Goal: Transaction & Acquisition: Download file/media

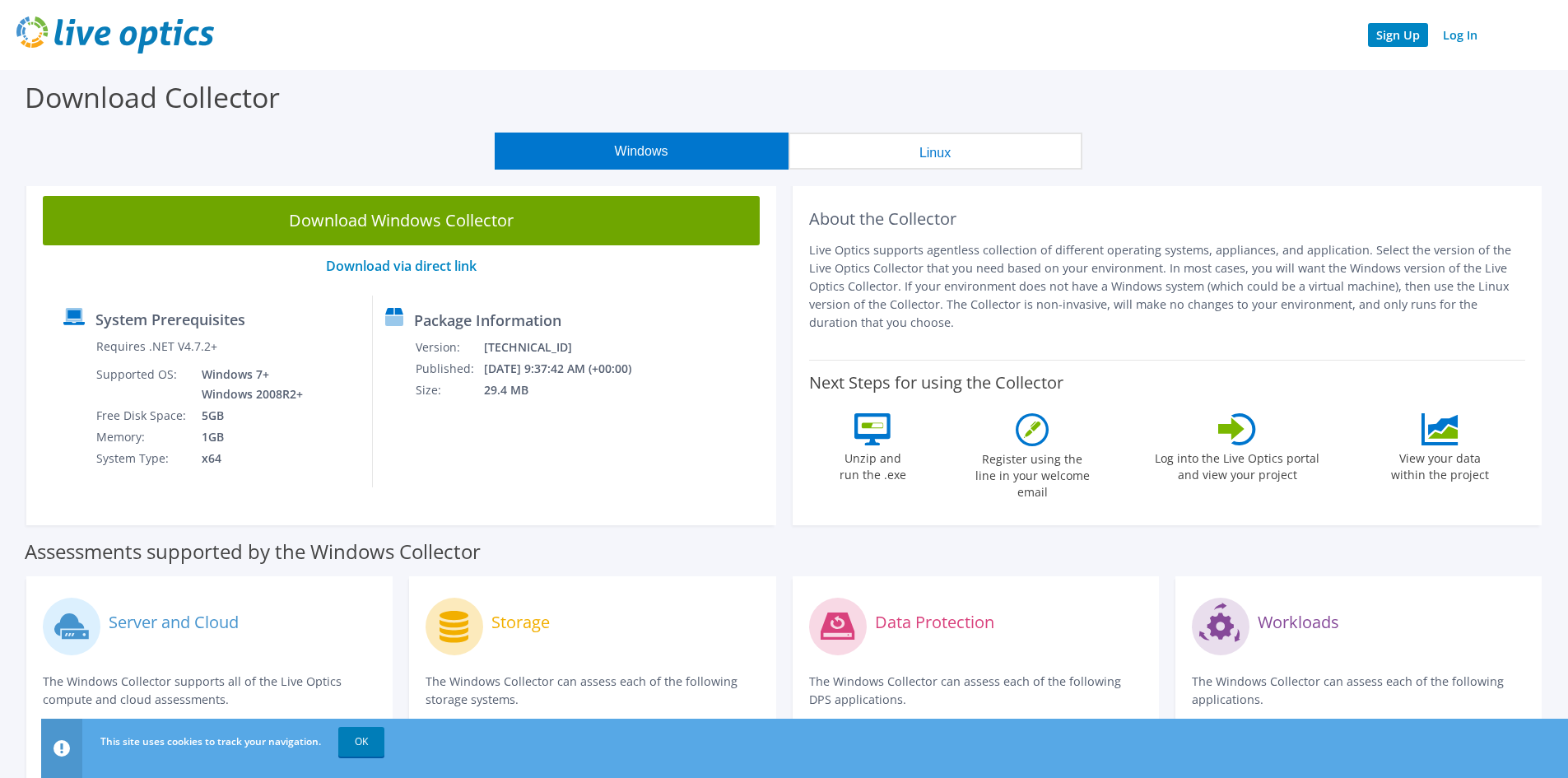
drag, startPoint x: 0, startPoint y: 0, endPoint x: 1396, endPoint y: 36, distance: 1396.5
click at [1396, 36] on link "Sign Up" at bounding box center [1398, 35] width 60 height 24
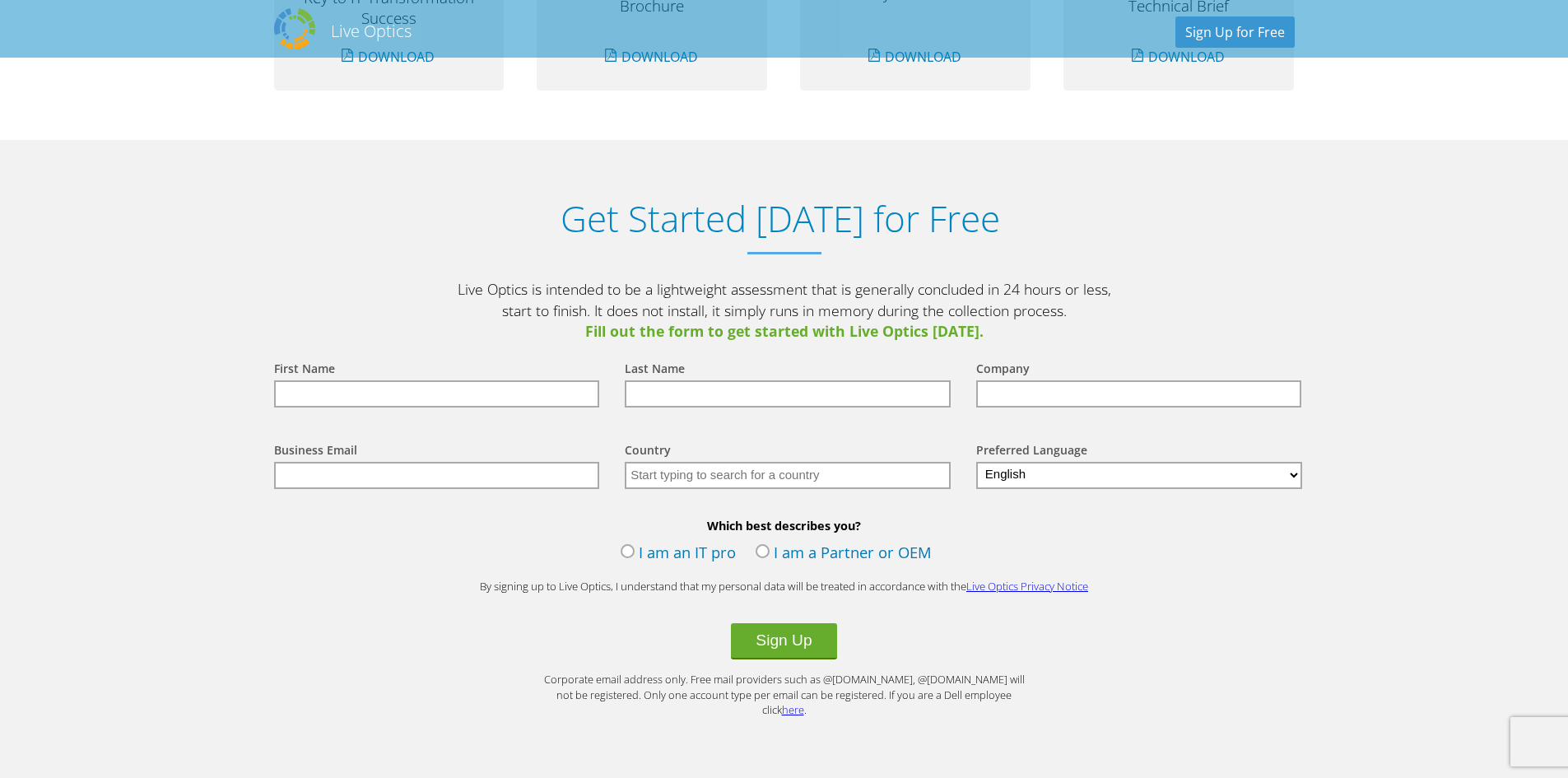
scroll to position [1412, 0]
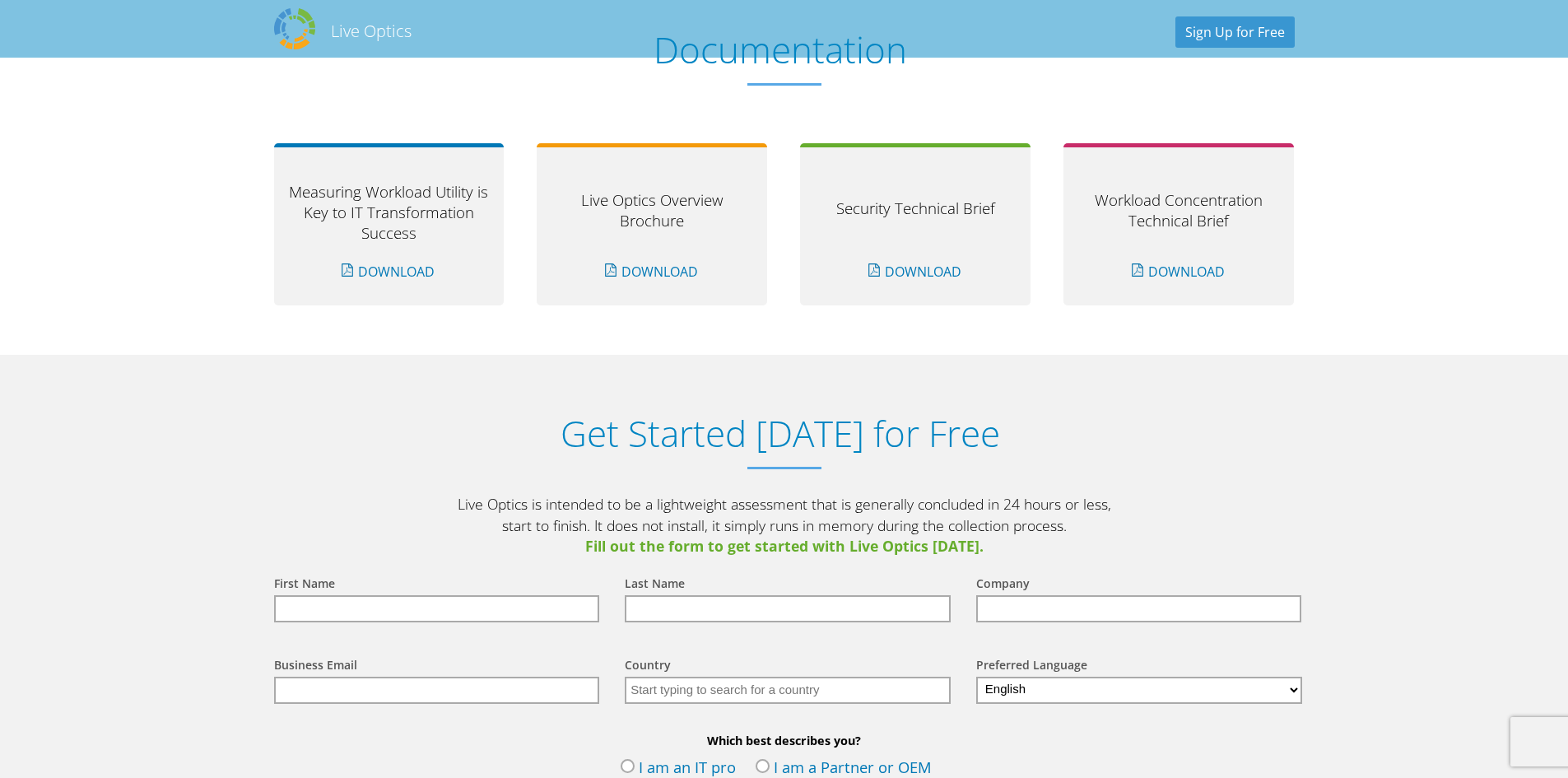
click at [424, 605] on input "text" at bounding box center [437, 609] width 326 height 27
type input "JunaidAhmedKhan"
type input "Zarrikar"
type input "[EMAIL_ADDRESS][DOMAIN_NAME]"
type input "[GEOGRAPHIC_DATA]"
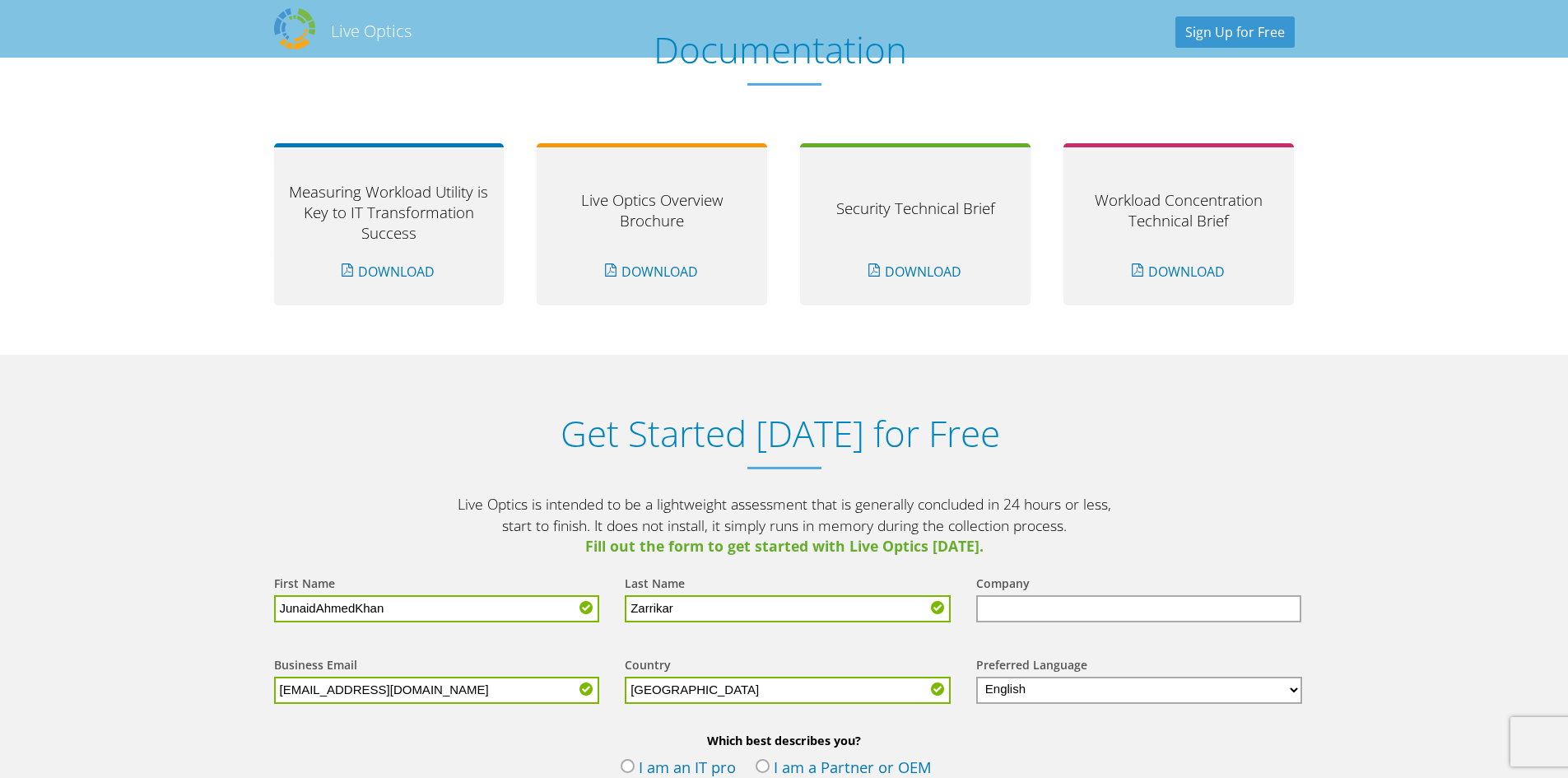
drag, startPoint x: 438, startPoint y: 690, endPoint x: 228, endPoint y: 679, distance: 210.3
click at [228, 679] on section "Get Started [DATE] for Free Live Optics is intended to be a lightweight assessm…" at bounding box center [784, 699] width 1568 height 688
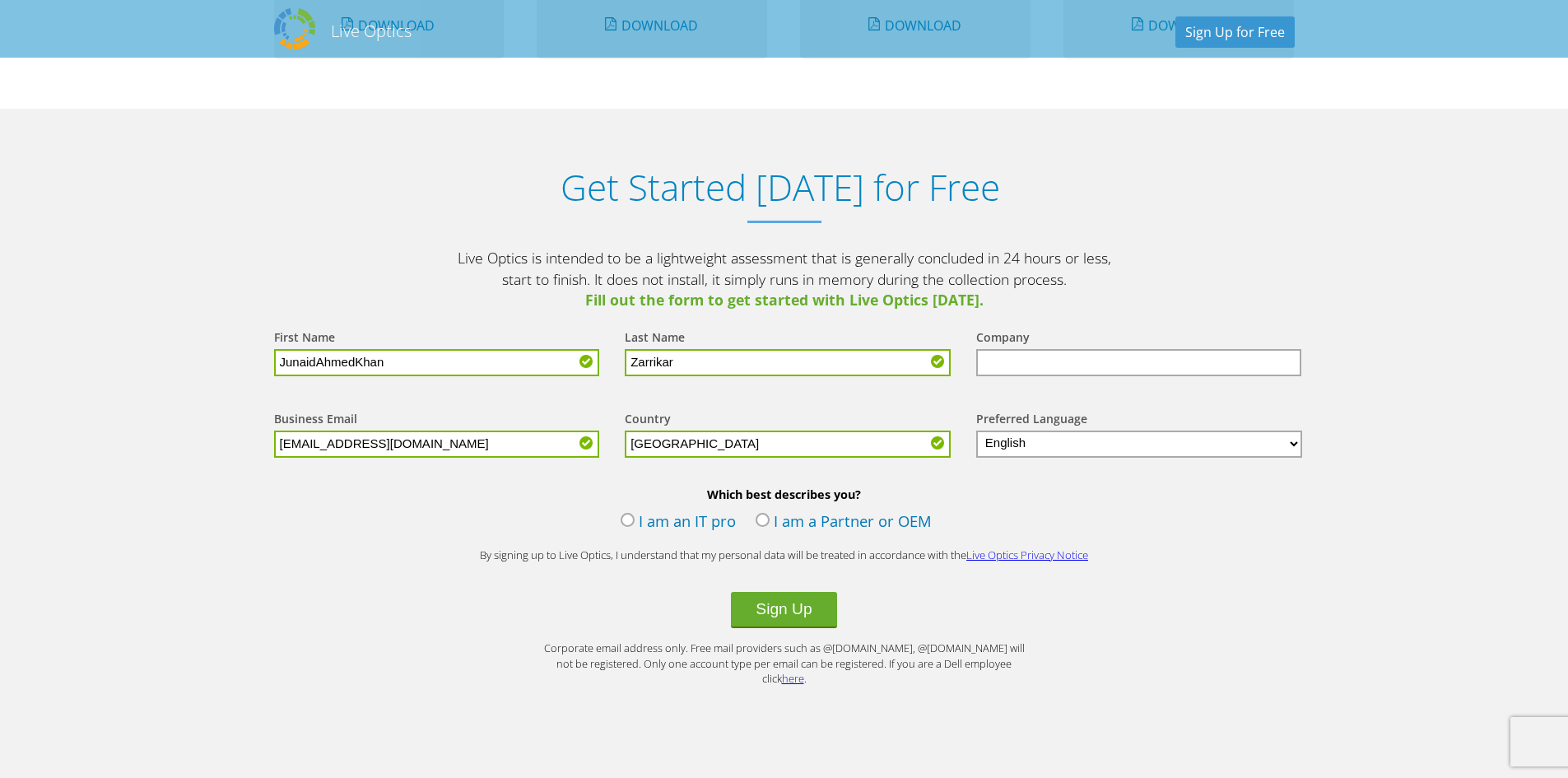
scroll to position [1658, 0]
type input "[EMAIL_ADDRESS][DOMAIN_NAME]"
click at [630, 514] on label "I am an IT pro" at bounding box center [678, 522] width 115 height 25
click at [0, 0] on input "I am an IT pro" at bounding box center [0, 0] width 0 height 0
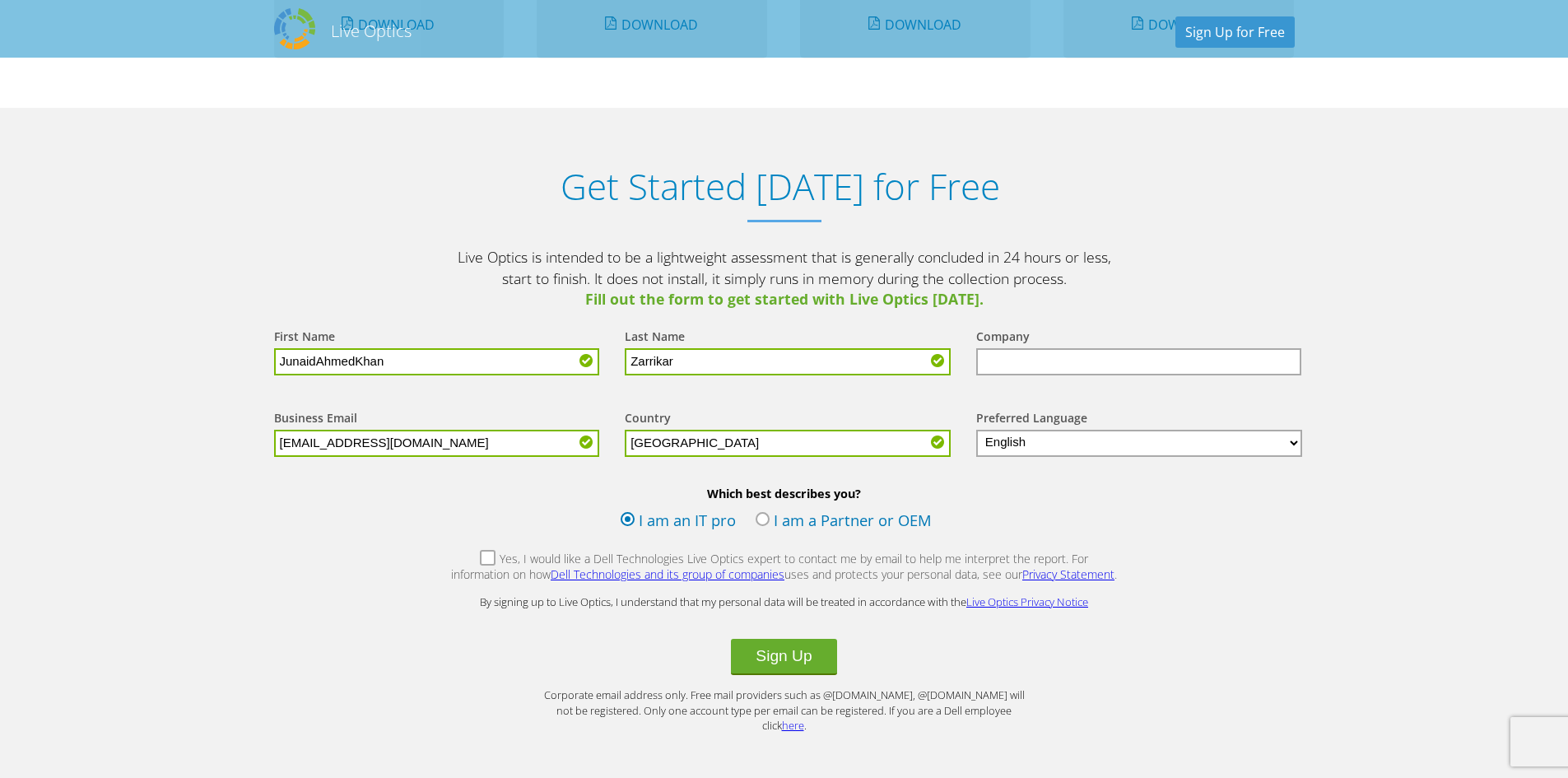
click at [459, 560] on label "Yes, I would like a Dell Technologies Live Optics expert to contact me by email…" at bounding box center [784, 568] width 668 height 36
click at [0, 0] on input "Yes, I would like a Dell Technologies Live Optics expert to contact me by email…" at bounding box center [0, 0] width 0 height 0
click at [1025, 360] on input "text" at bounding box center [1138, 362] width 326 height 27
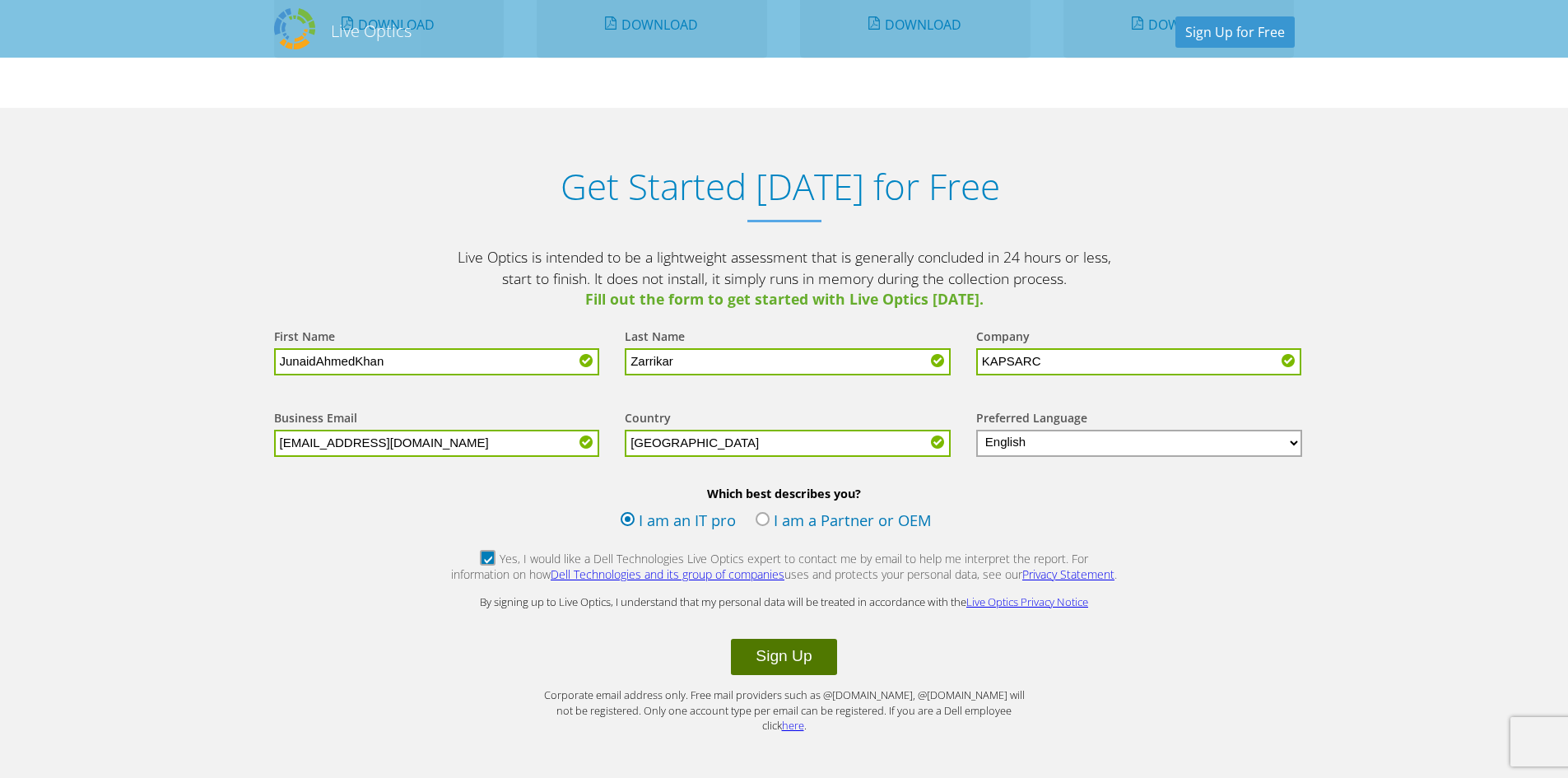
type input "KAPSARC"
click at [782, 654] on button "Sign Up" at bounding box center [784, 657] width 105 height 36
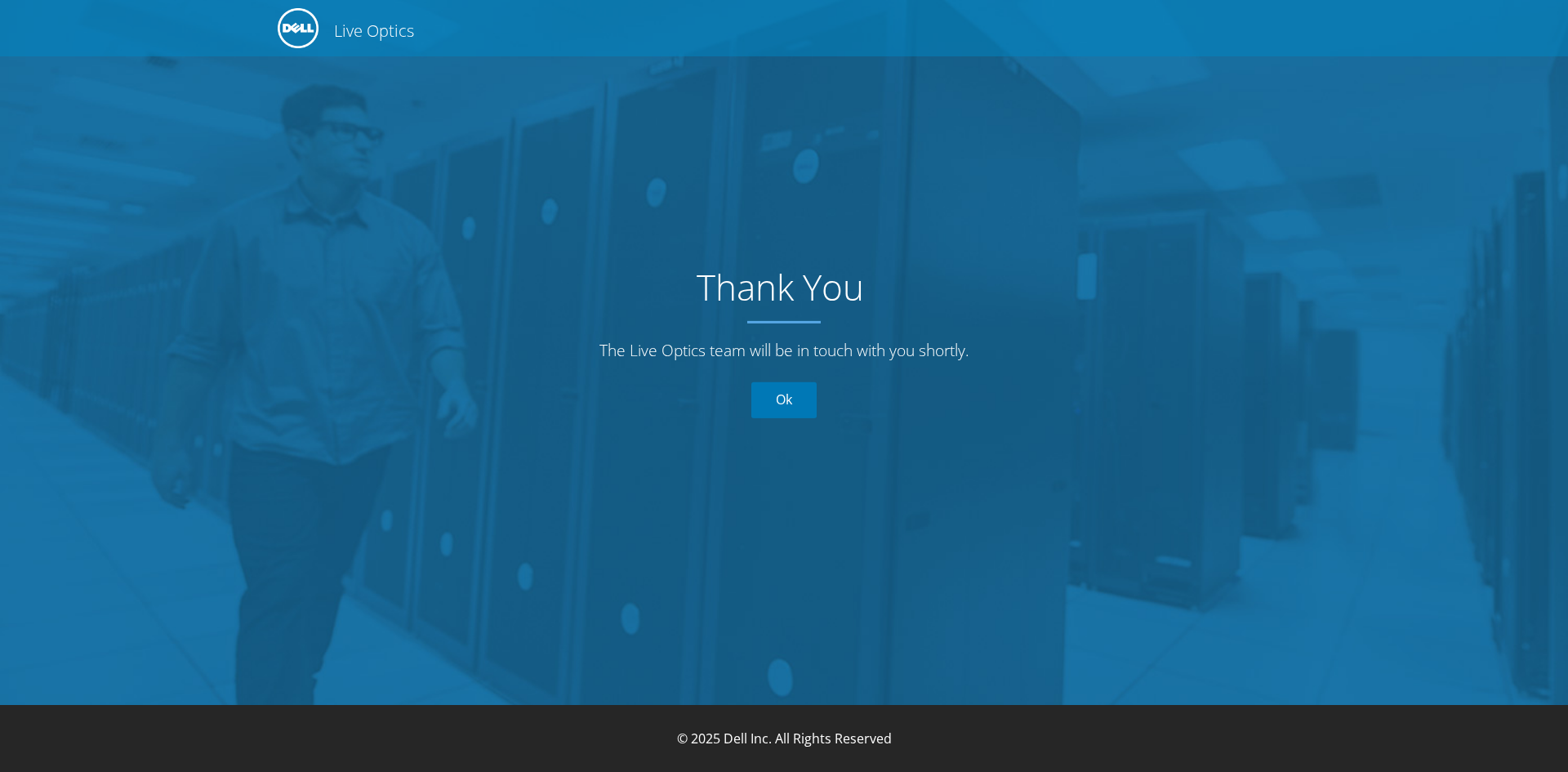
click at [788, 404] on link "Ok" at bounding box center [783, 401] width 65 height 36
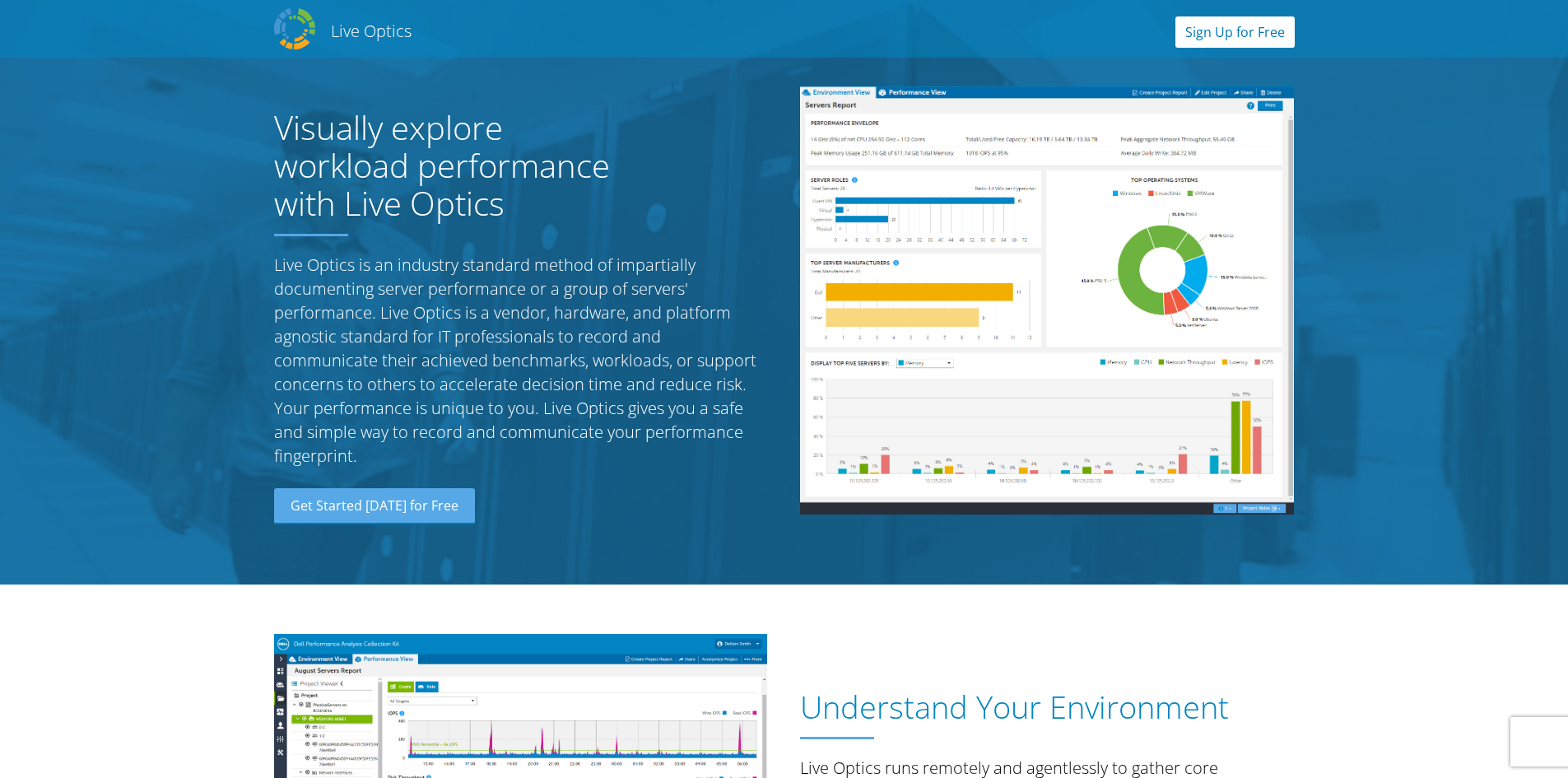
click at [1211, 27] on link "Sign Up for Free" at bounding box center [1235, 32] width 119 height 32
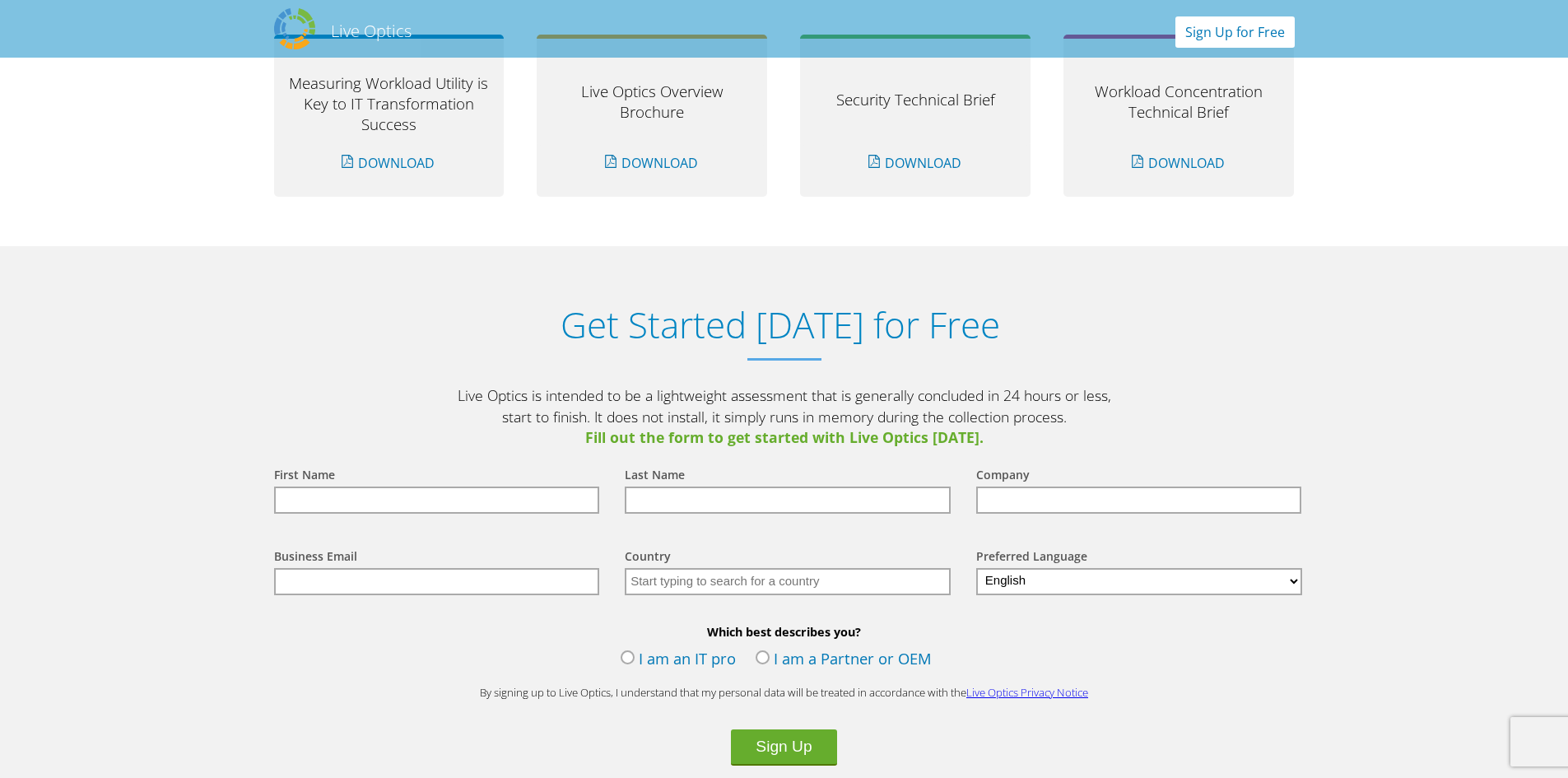
scroll to position [1717, 0]
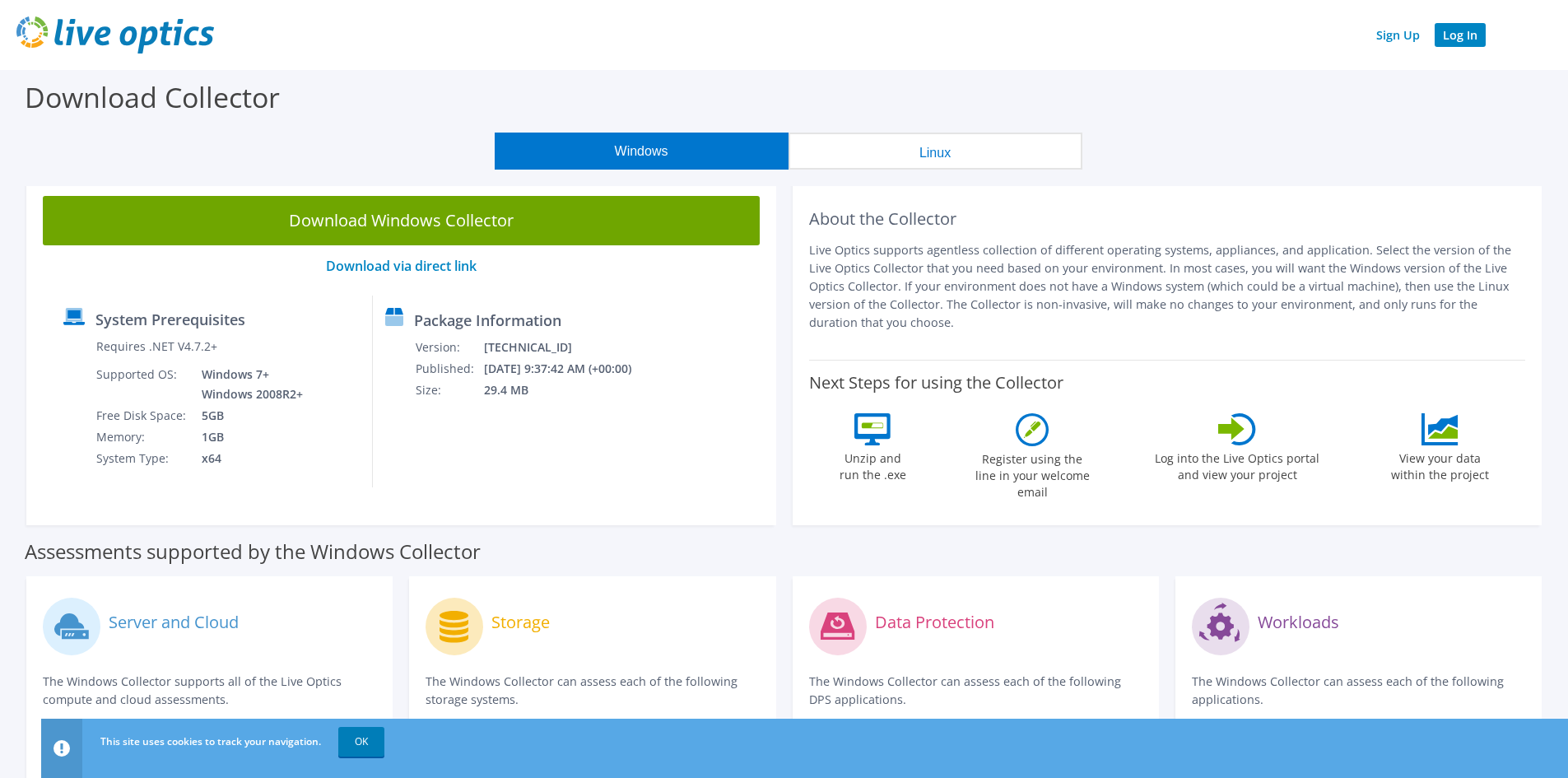
click at [1452, 44] on link "Log In" at bounding box center [1460, 35] width 51 height 24
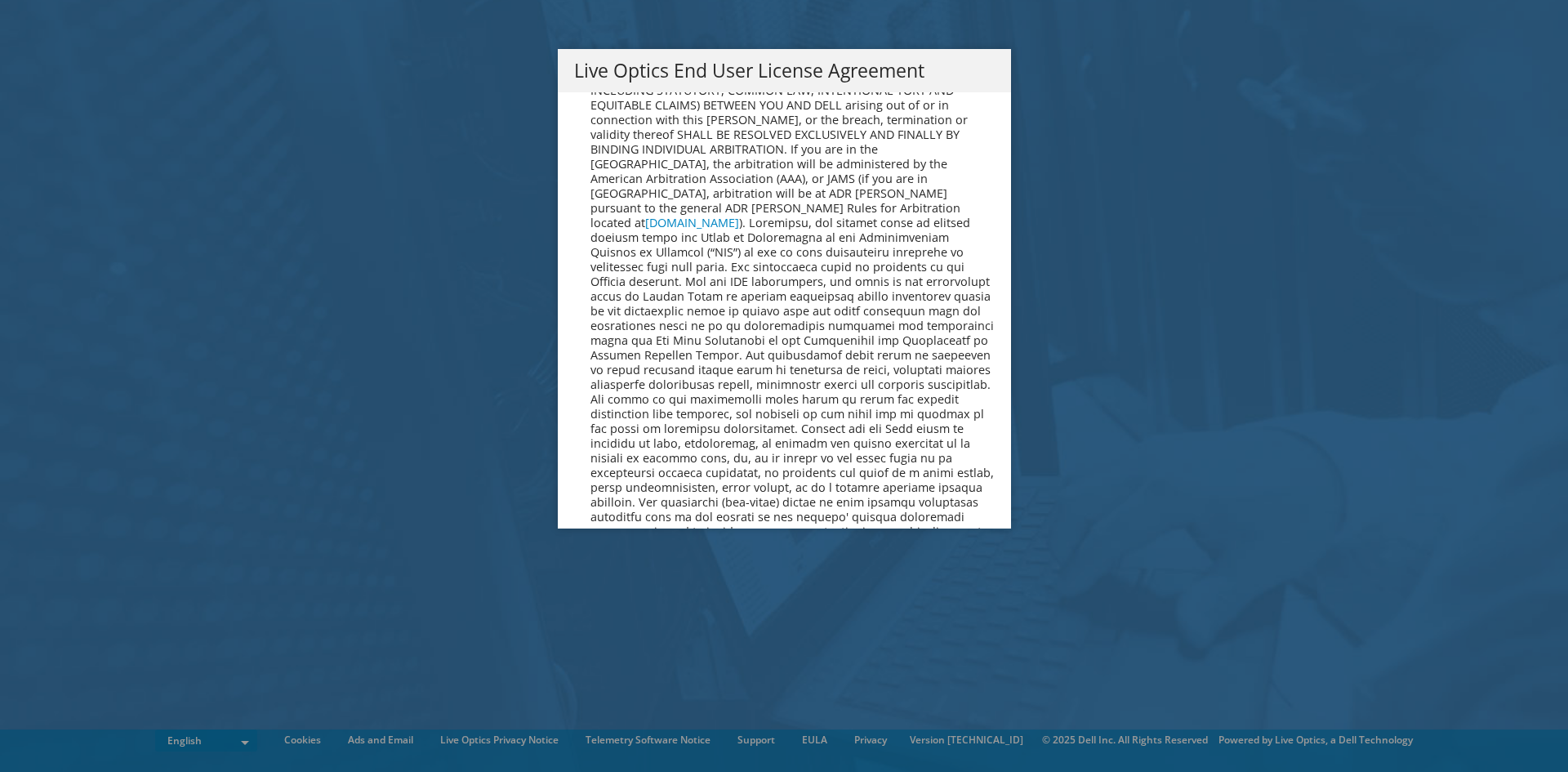
scroll to position [6178, 0]
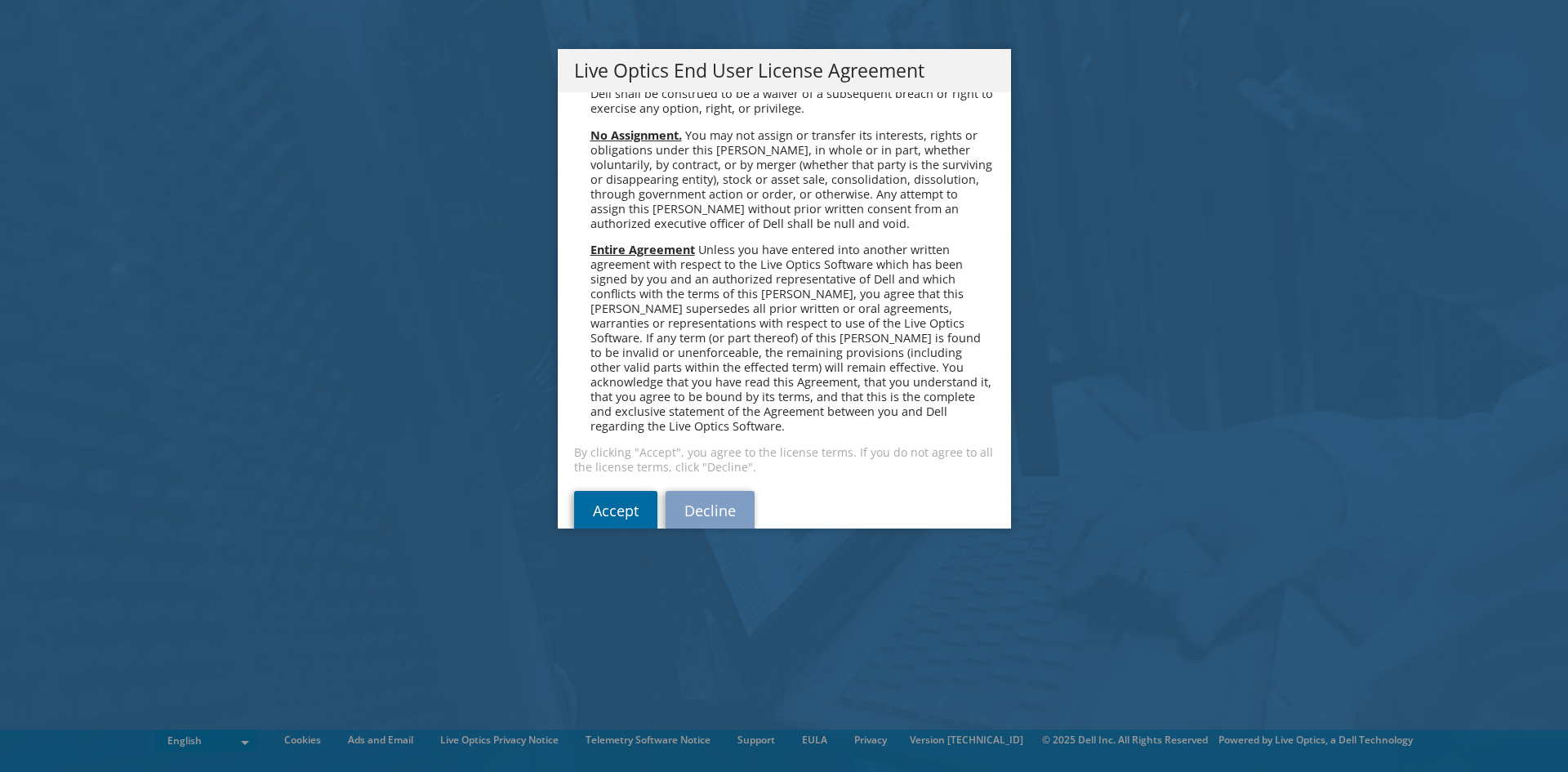
click at [613, 491] on link "Accept" at bounding box center [615, 511] width 83 height 40
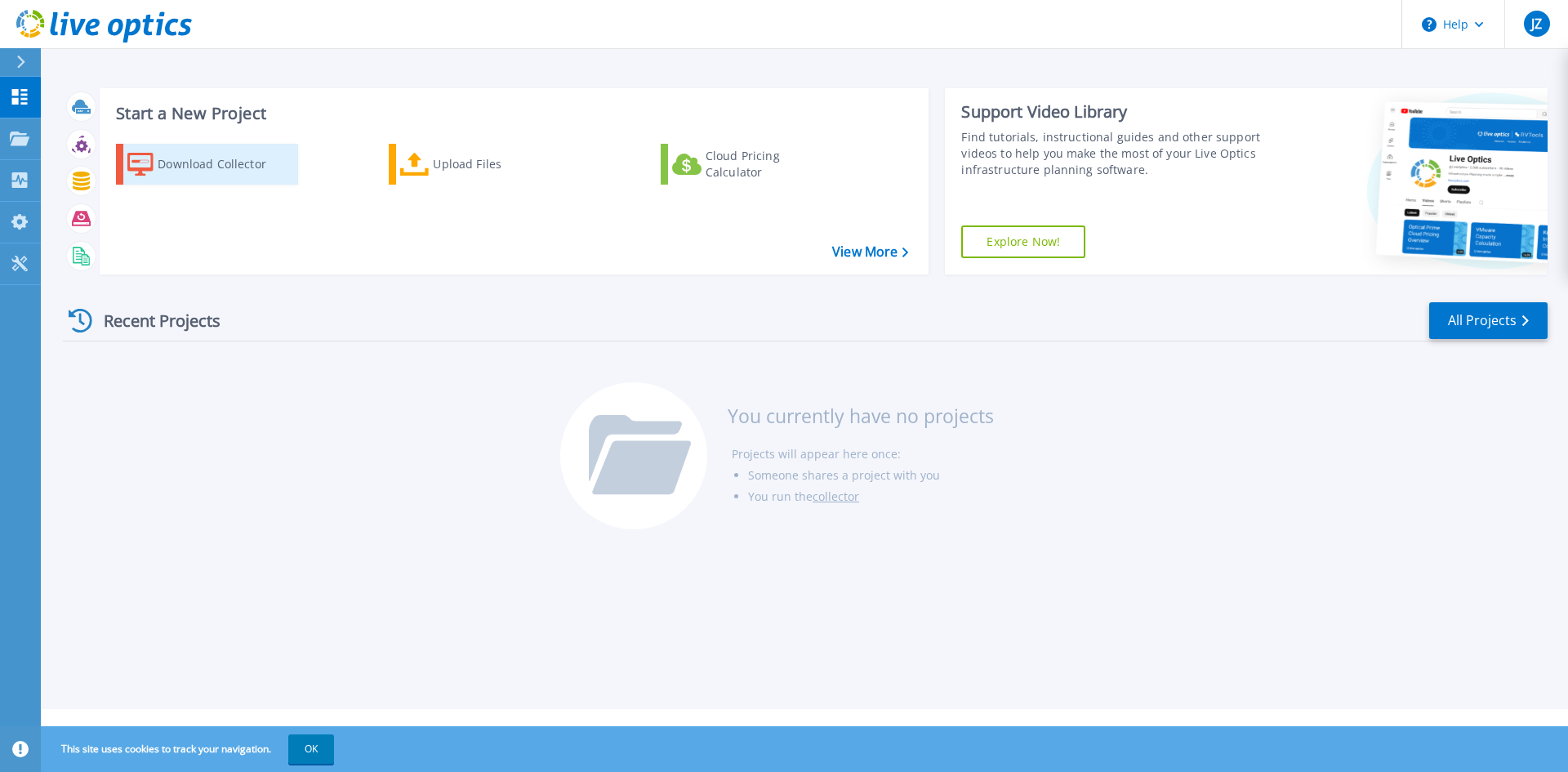
click at [211, 167] on div "Download Collector" at bounding box center [223, 165] width 131 height 33
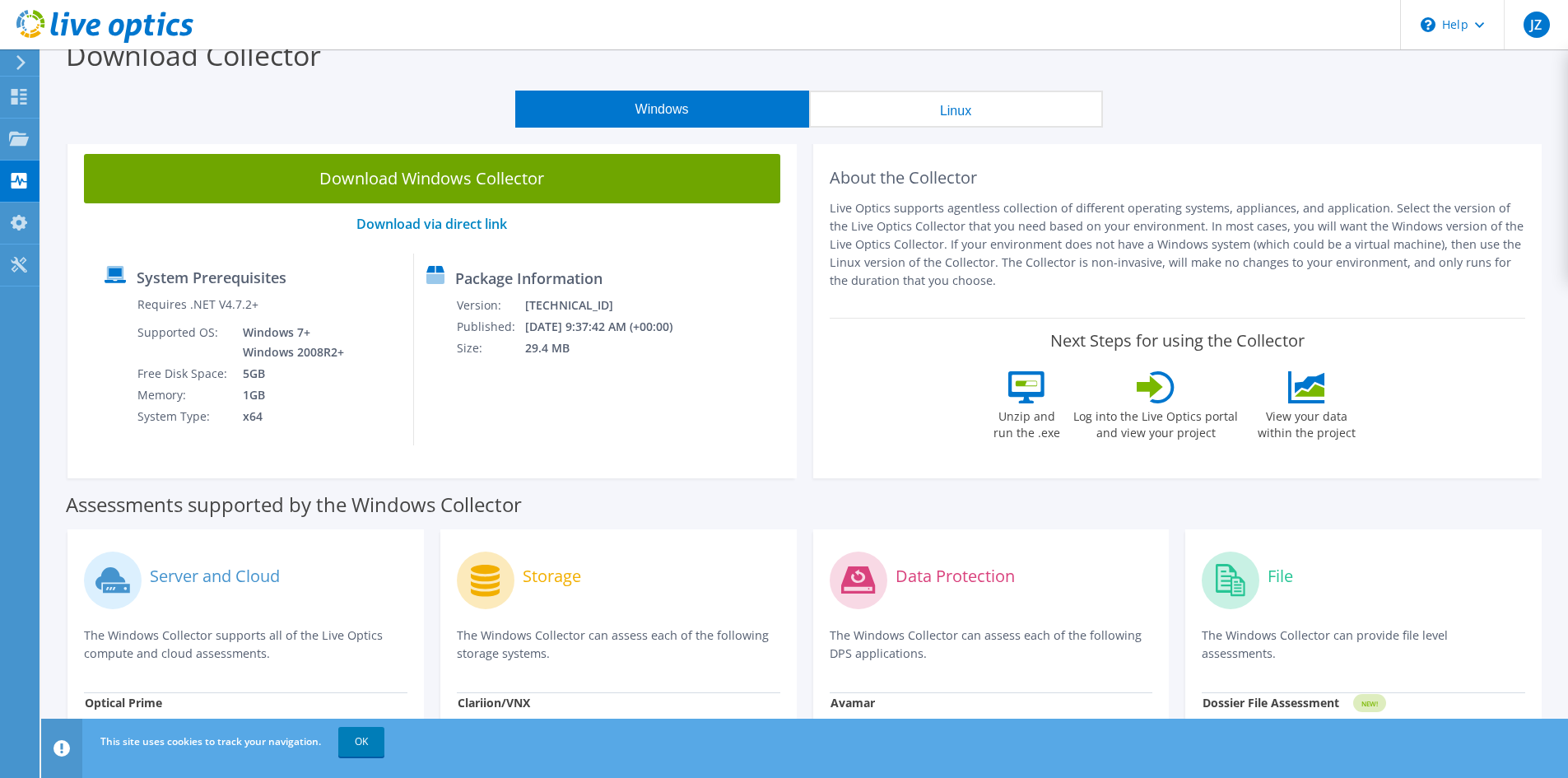
scroll to position [9, 0]
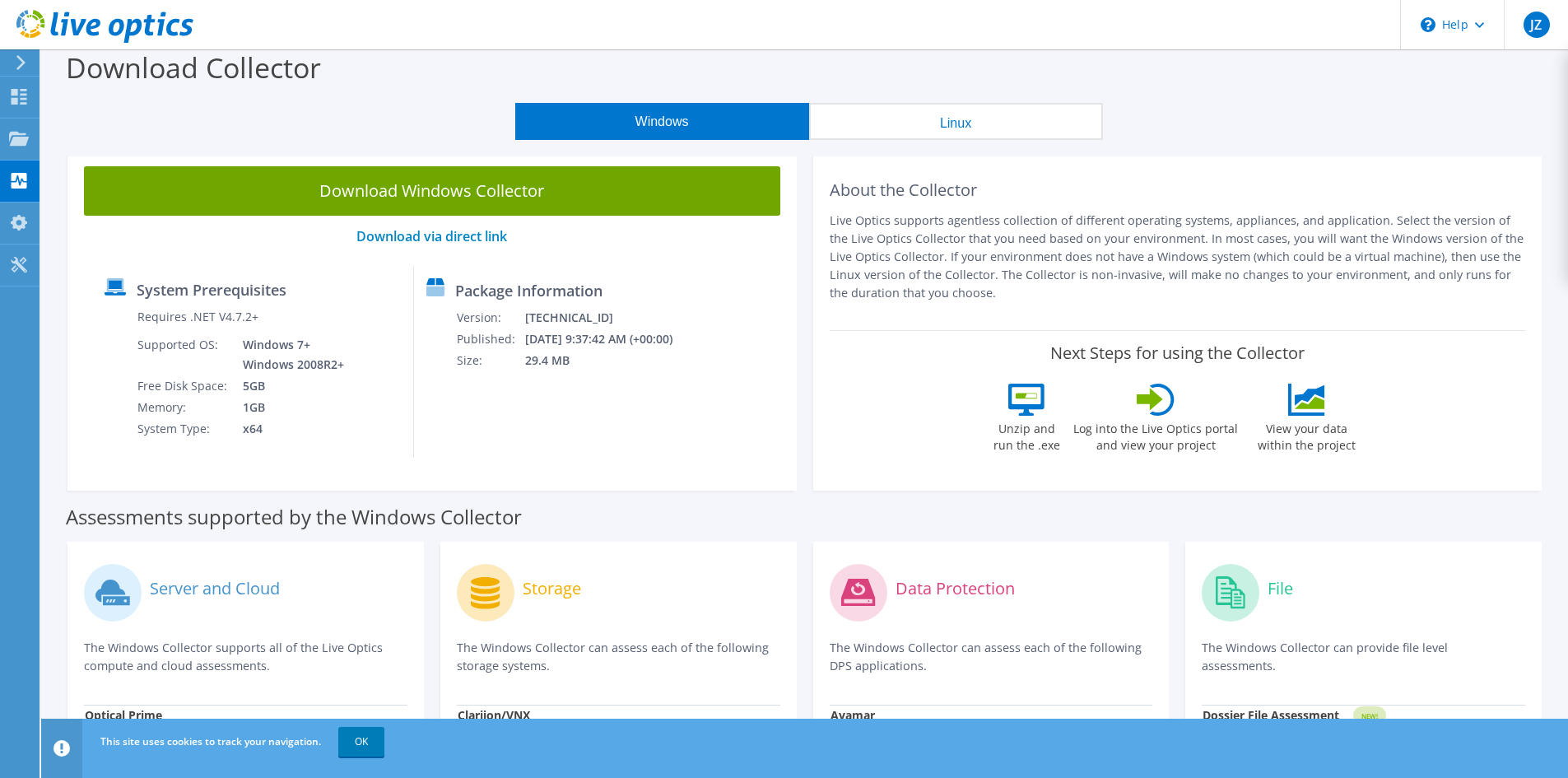
click at [987, 114] on button "Linux" at bounding box center [956, 121] width 294 height 37
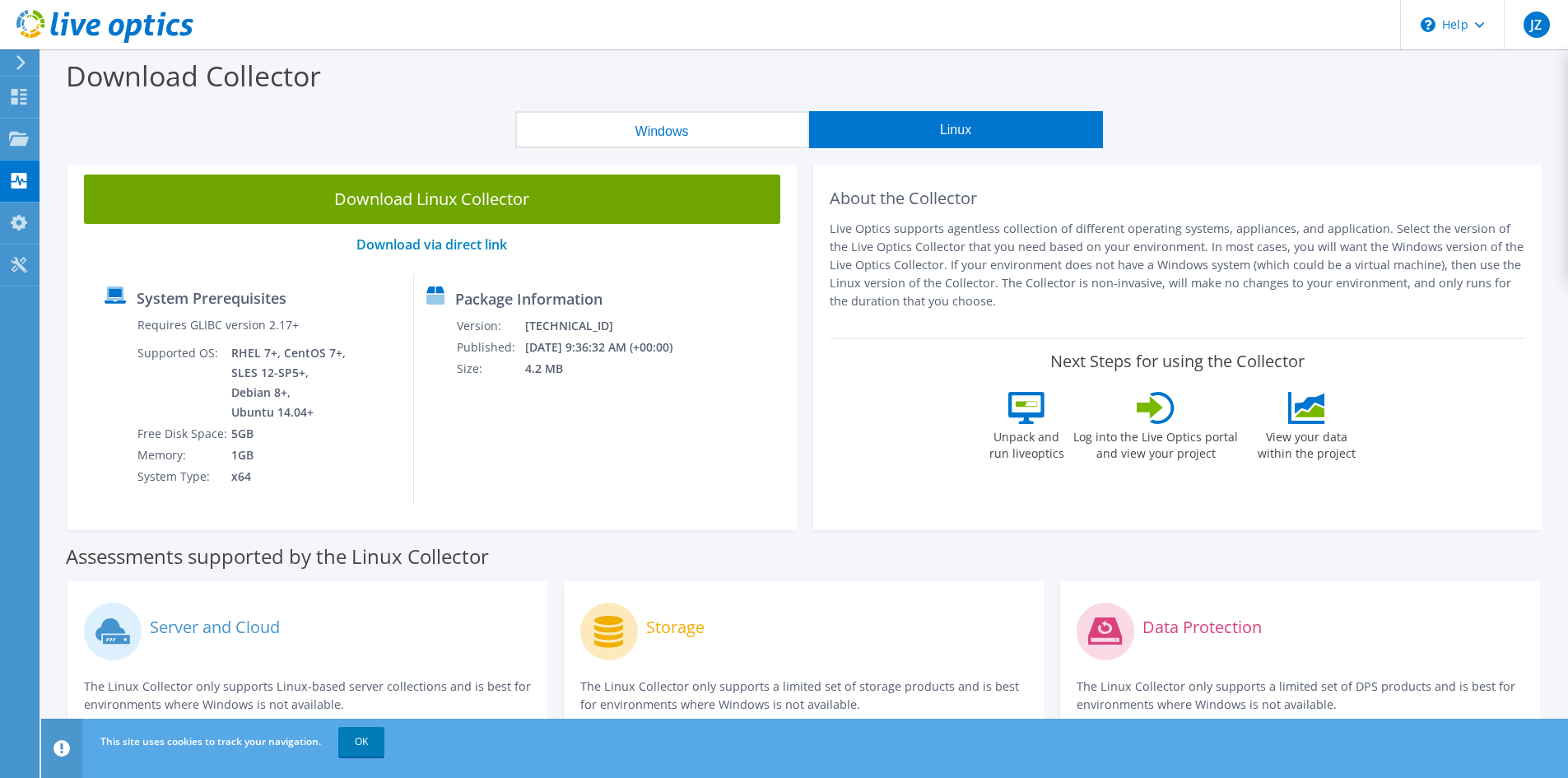
scroll to position [0, 0]
click at [725, 124] on button "Windows" at bounding box center [662, 130] width 294 height 37
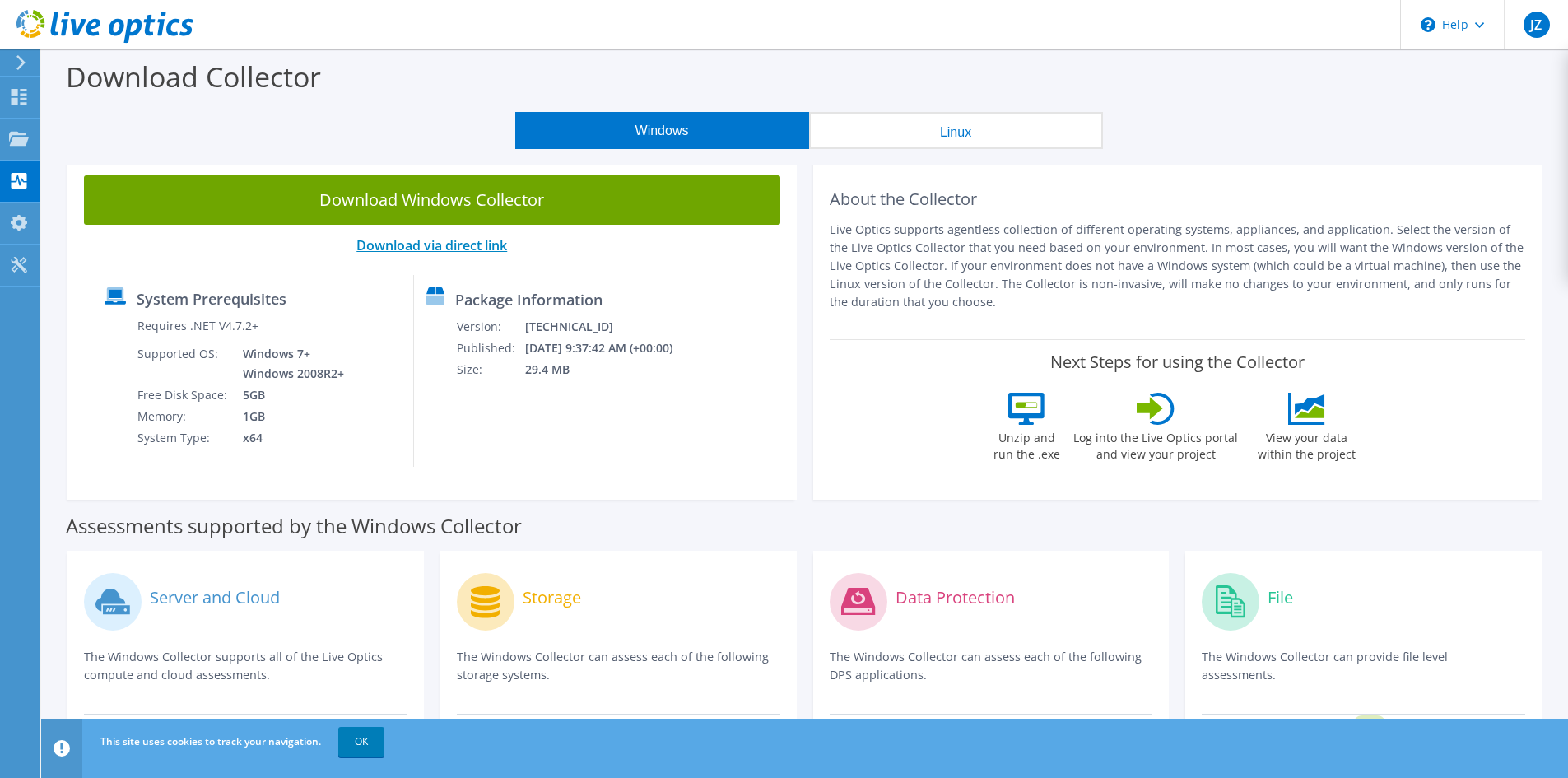
click at [467, 246] on link "Download via direct link" at bounding box center [432, 246] width 151 height 18
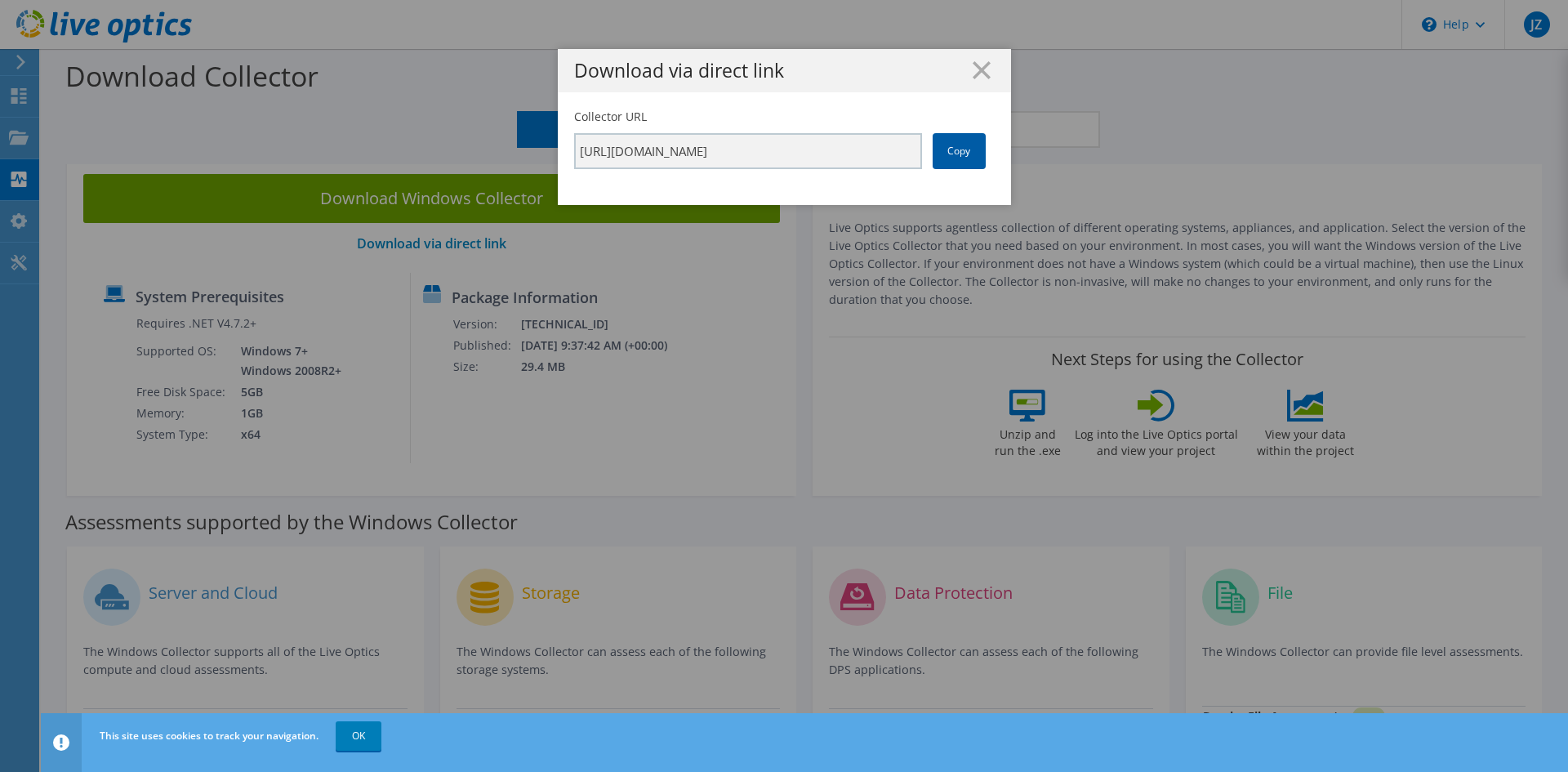
click at [948, 154] on link "Copy" at bounding box center [959, 151] width 53 height 36
click at [973, 74] on icon at bounding box center [981, 70] width 18 height 18
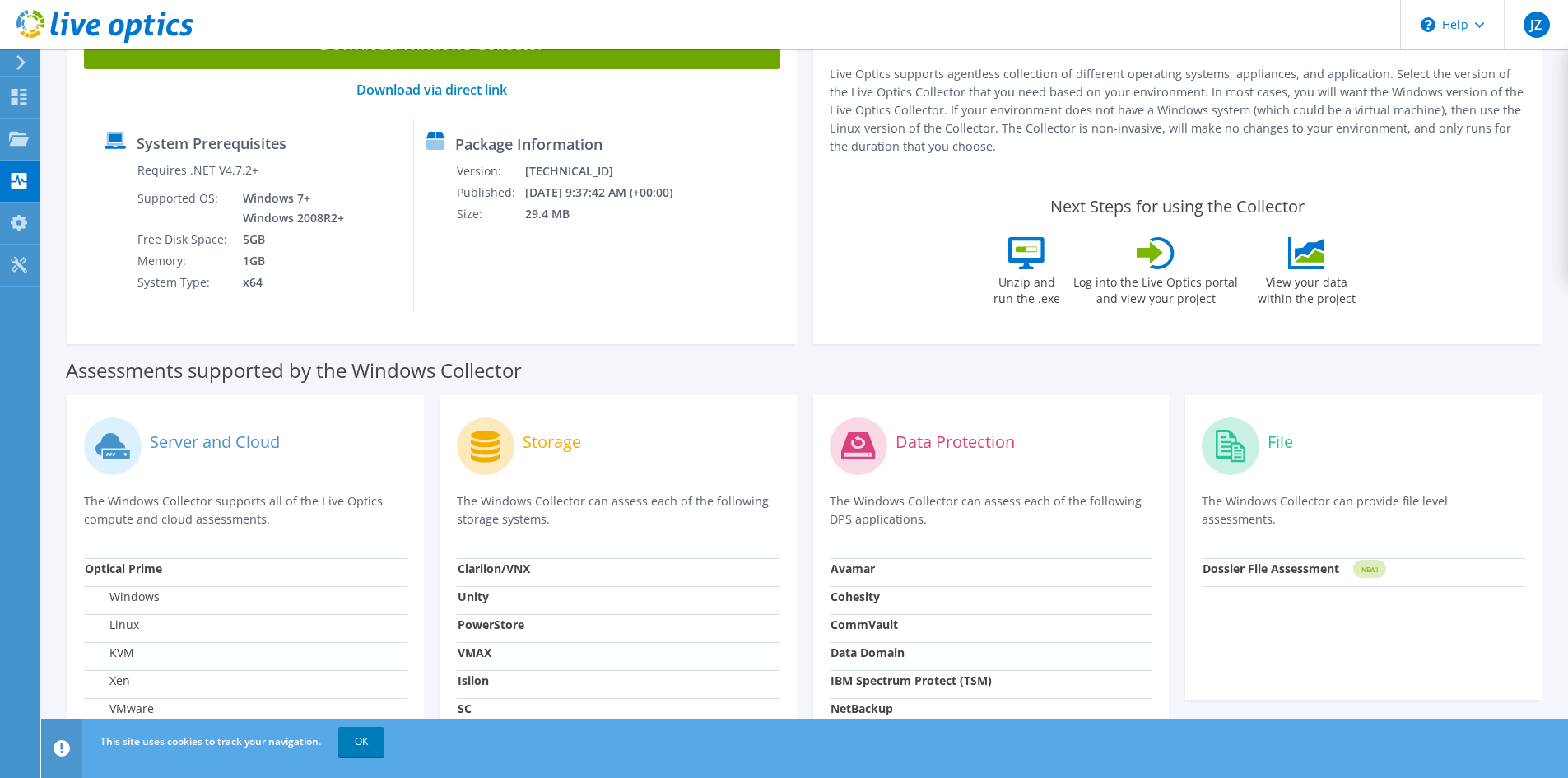
scroll to position [165, 0]
